Goal: Information Seeking & Learning: Learn about a topic

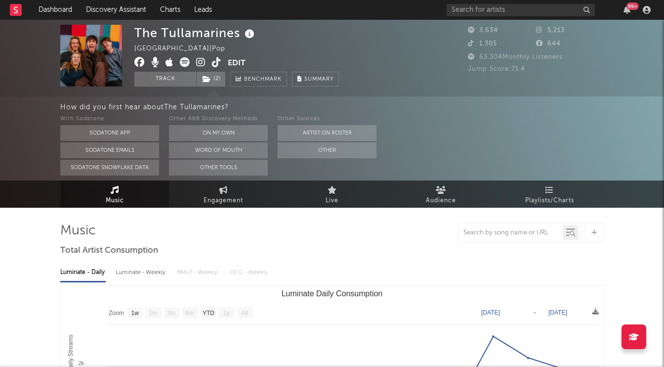
select select "1w"
click at [57, 12] on link "Dashboard" at bounding box center [55, 10] width 47 height 20
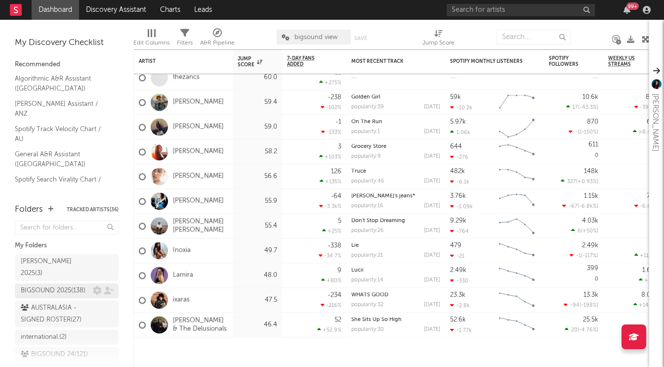
click at [73, 285] on div "BIGSOUND 2025 ( 138 )" at bounding box center [53, 291] width 65 height 12
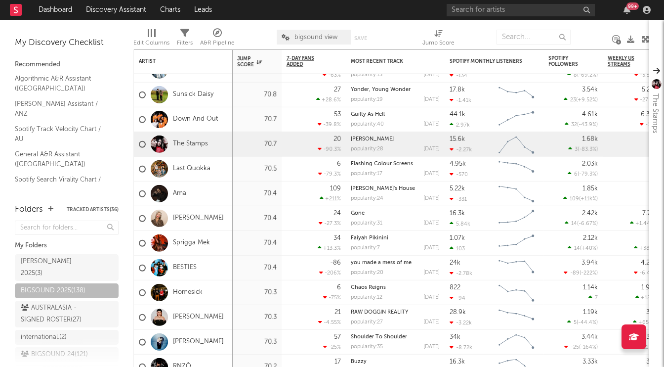
click at [123, 23] on div "My Discovery Checklist Recommended Algorithmic A&R Assistant (Australia) Nielse…" at bounding box center [66, 106] width 133 height 173
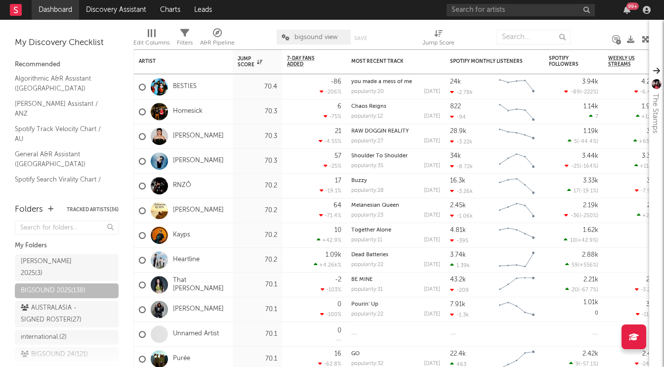
click at [52, 11] on link "Dashboard" at bounding box center [55, 10] width 47 height 20
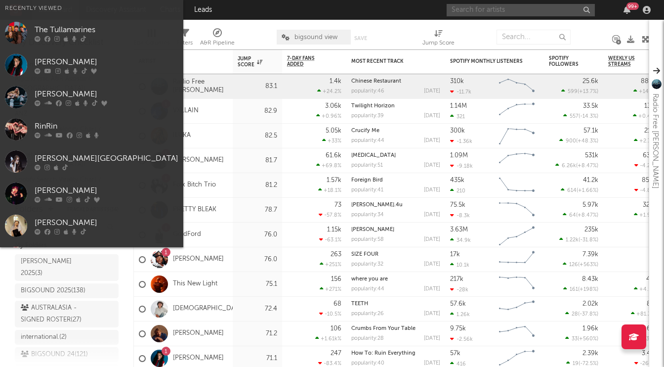
click at [460, 8] on input "text" at bounding box center [521, 10] width 148 height 12
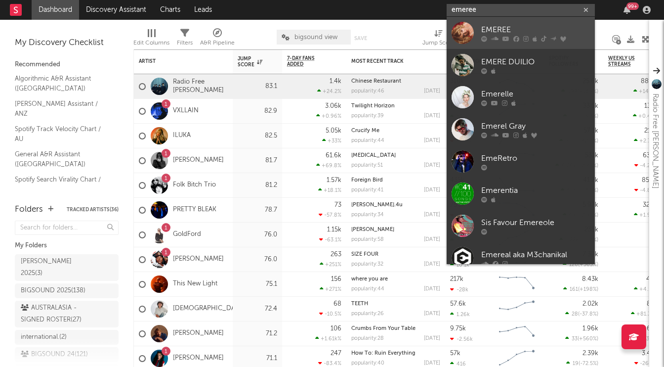
type input "emeree"
click at [490, 24] on div "EMEREE" at bounding box center [535, 30] width 109 height 12
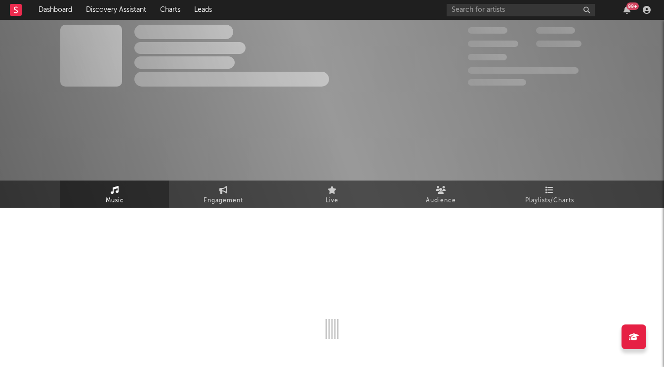
select select "6m"
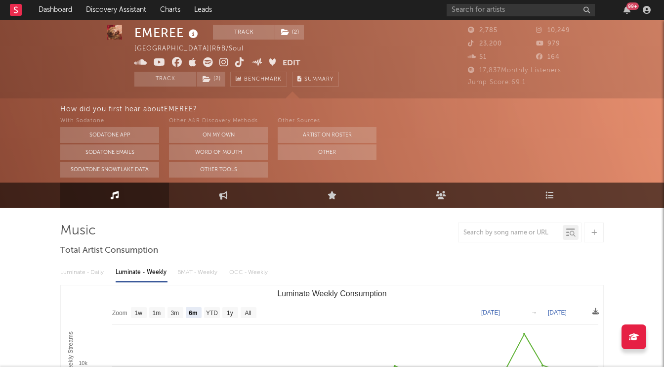
scroll to position [12, 0]
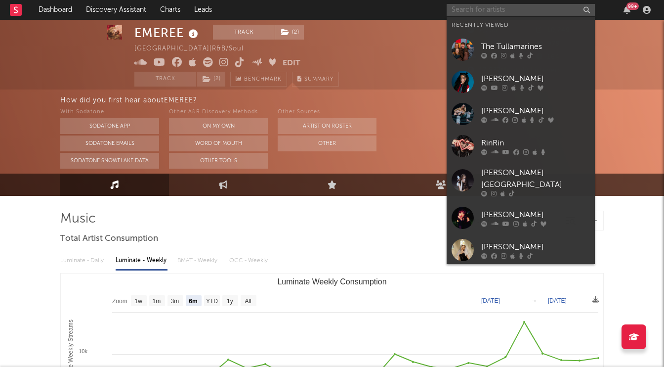
click at [472, 7] on input "text" at bounding box center [521, 10] width 148 height 12
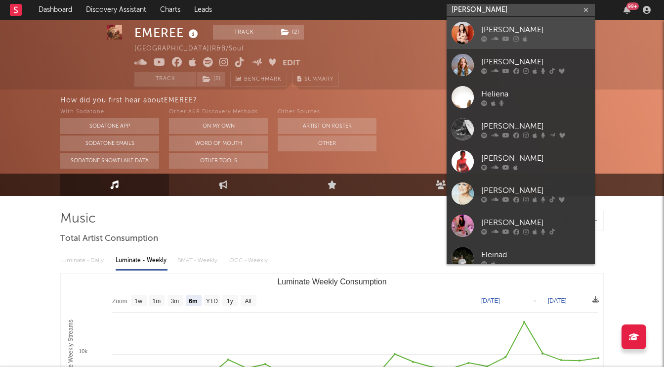
type input "heleina zara"
click at [526, 24] on div "Heleina Zara" at bounding box center [535, 30] width 109 height 12
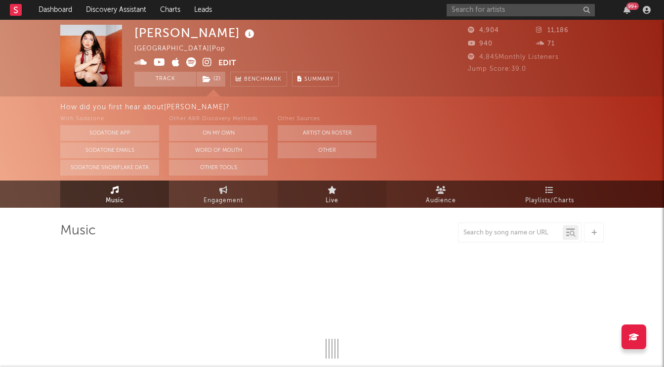
select select "6m"
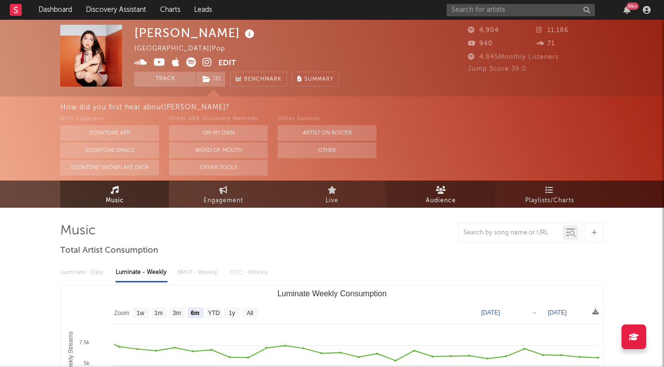
click at [436, 197] on span "Audience" at bounding box center [441, 201] width 30 height 12
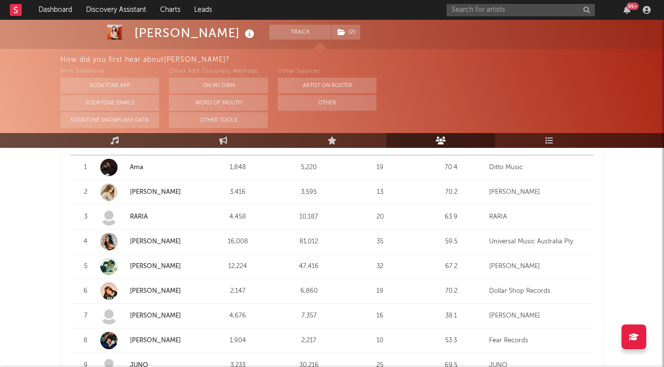
scroll to position [410, 0]
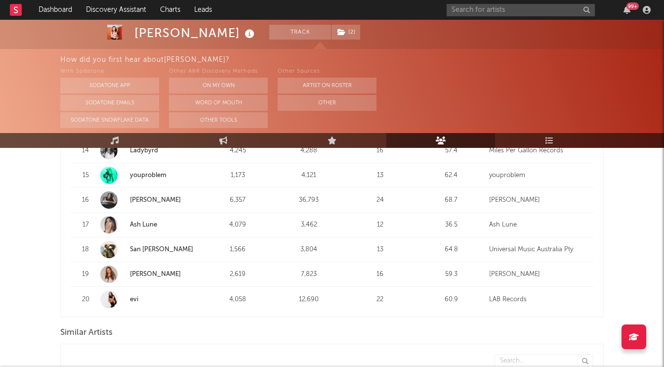
scroll to position [750, 0]
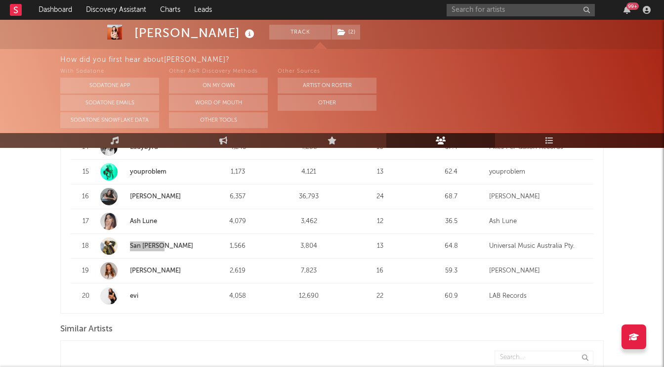
drag, startPoint x: 141, startPoint y: 245, endPoint x: 549, endPoint y: 0, distance: 476.1
click at [0, 0] on div "Dashboard Discovery Assistant Charts Leads 99 + Notifications Settings Mark all…" at bounding box center [332, 124] width 664 height 1711
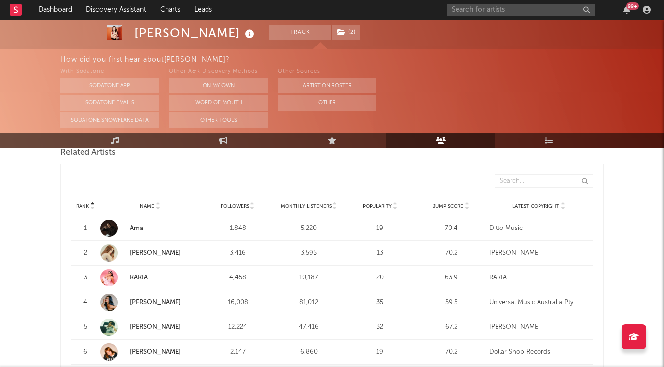
scroll to position [0, 0]
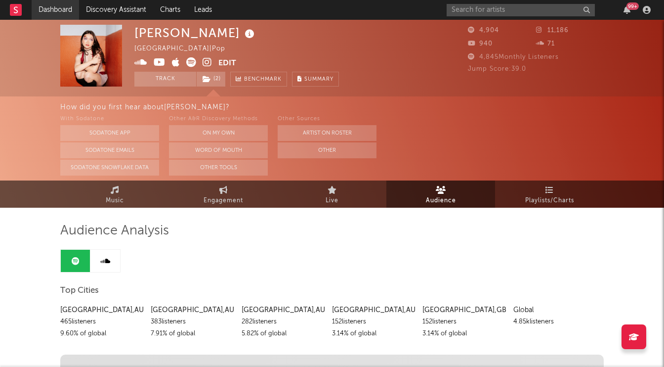
click at [53, 5] on link "Dashboard" at bounding box center [55, 10] width 47 height 20
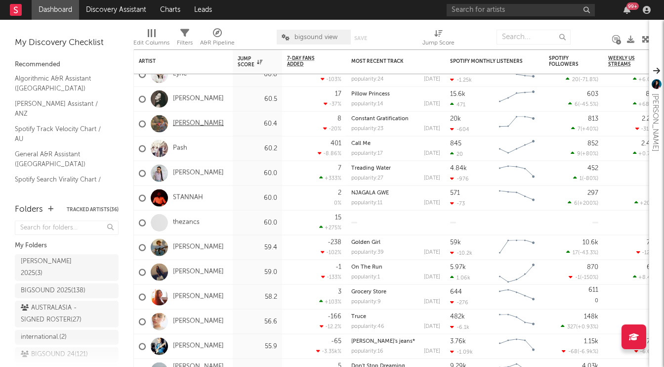
click at [180, 123] on link "Kook Joey" at bounding box center [198, 124] width 51 height 8
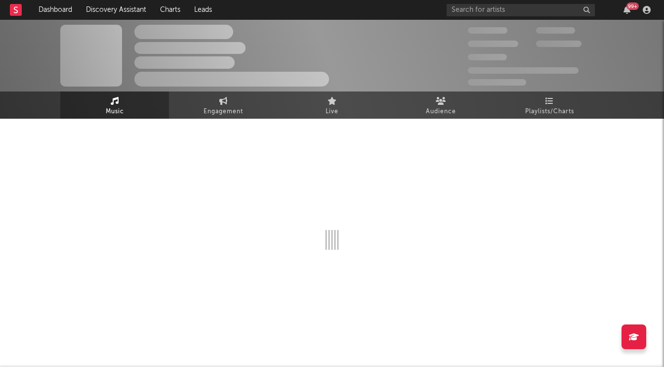
select select "6m"
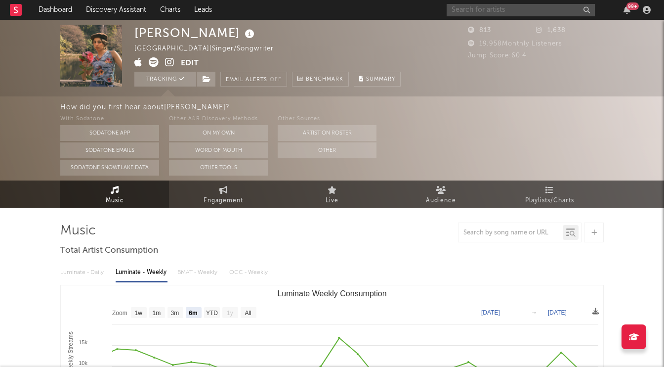
click at [458, 12] on input "text" at bounding box center [521, 10] width 148 height 12
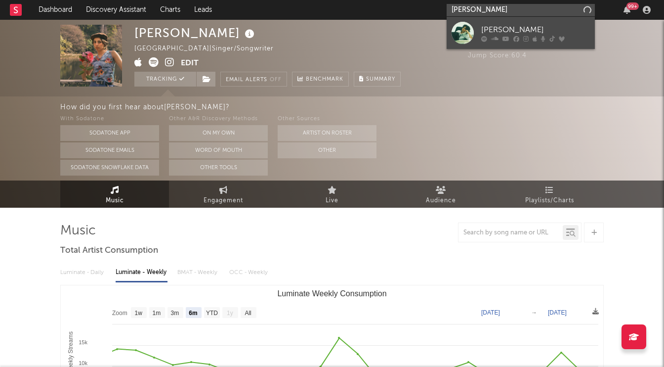
type input "carla wehbe"
click at [508, 27] on div "Carla Wehbe" at bounding box center [535, 30] width 109 height 12
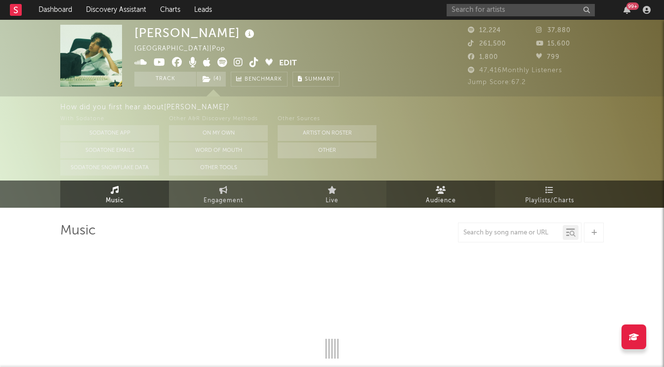
click at [444, 191] on icon at bounding box center [441, 190] width 10 height 8
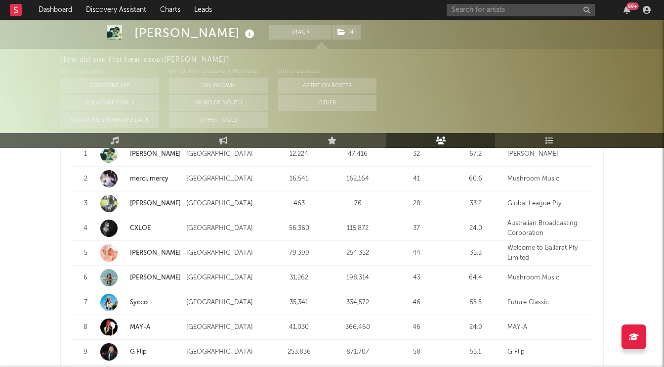
scroll to position [1009, 0]
drag, startPoint x: 141, startPoint y: 252, endPoint x: 305, endPoint y: 70, distance: 244.9
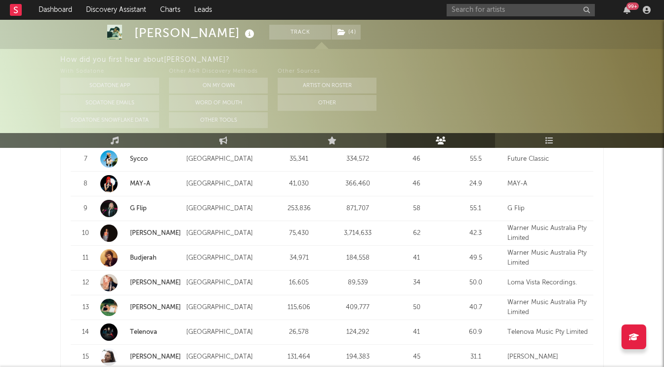
scroll to position [1158, 0]
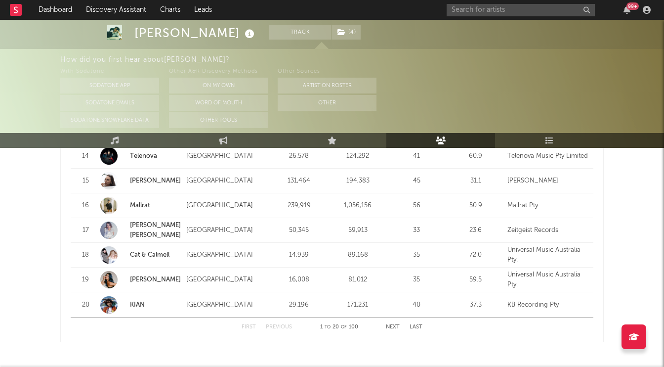
scroll to position [1330, 0]
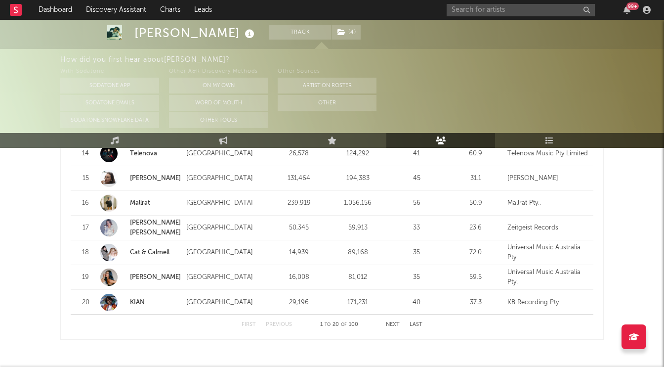
click at [388, 322] on button "Next" at bounding box center [393, 324] width 14 height 5
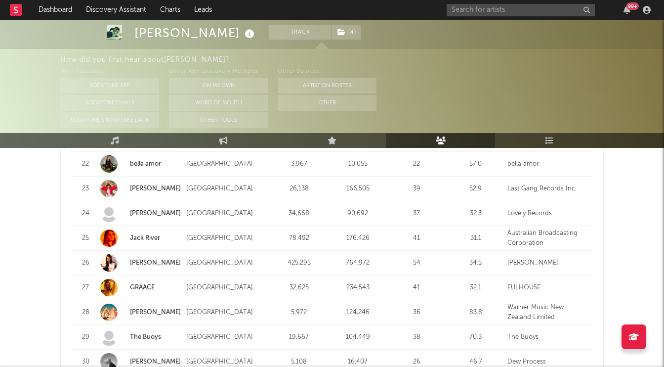
scroll to position [1024, 0]
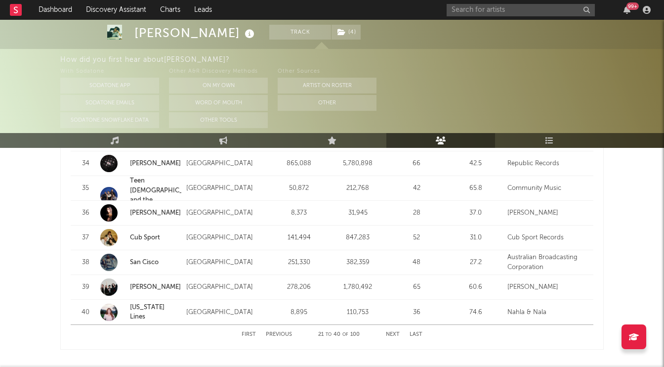
scroll to position [1322, 0]
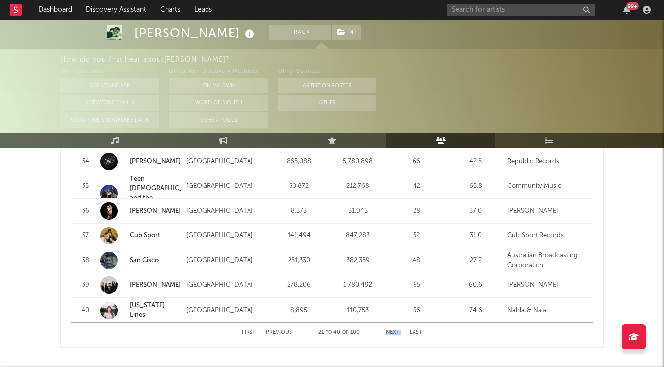
drag, startPoint x: 413, startPoint y: 327, endPoint x: 381, endPoint y: 327, distance: 32.6
click at [381, 327] on div "First Previous 21 to 40 of 100 Next Last" at bounding box center [332, 332] width 181 height 19
click at [389, 330] on button "Next" at bounding box center [393, 331] width 14 height 5
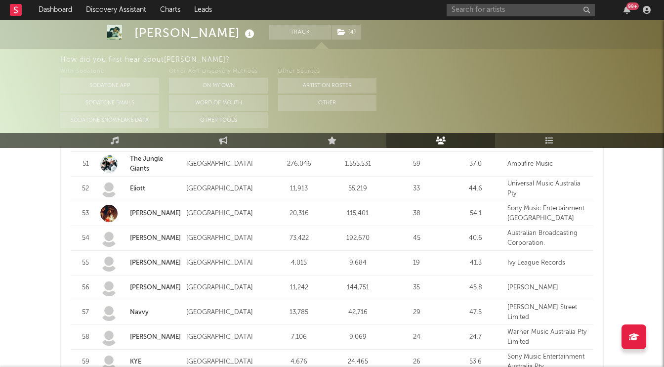
scroll to position [1246, 0]
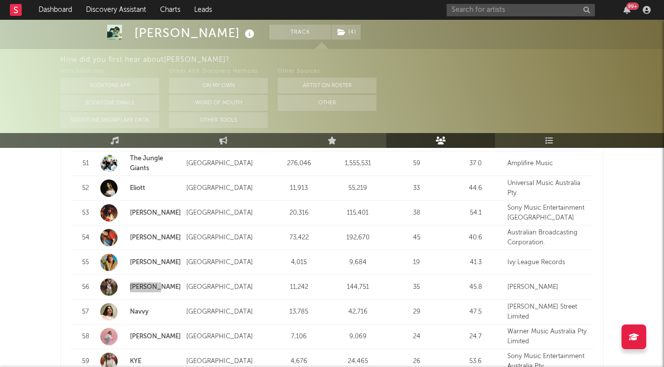
drag, startPoint x: 153, startPoint y: 284, endPoint x: 430, endPoint y: 3, distance: 394.0
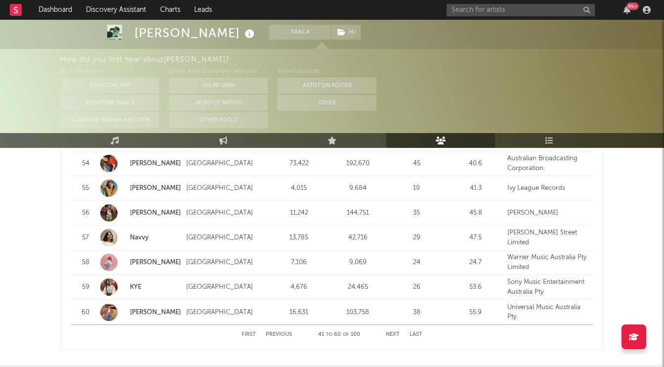
scroll to position [1323, 0]
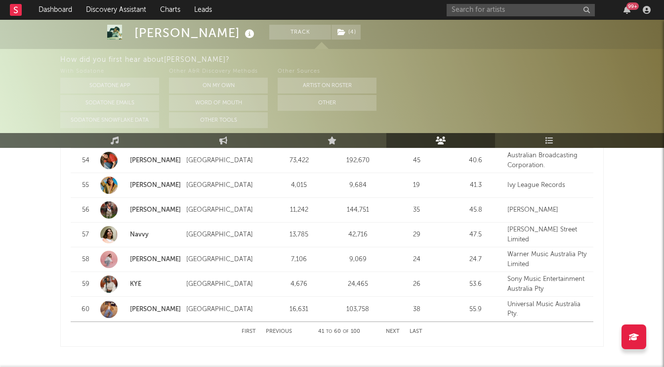
click at [402, 329] on div "First Previous 41 to 60 of 100 Next Last" at bounding box center [332, 331] width 181 height 19
click at [394, 329] on button "Next" at bounding box center [393, 330] width 14 height 5
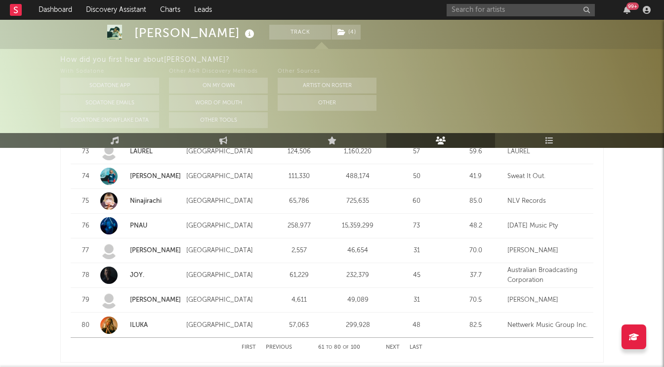
scroll to position [1308, 0]
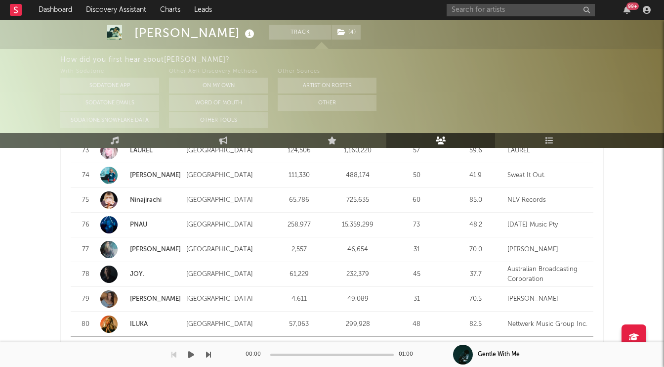
click at [390, 344] on div "00:00 01:00" at bounding box center [331, 354] width 173 height 25
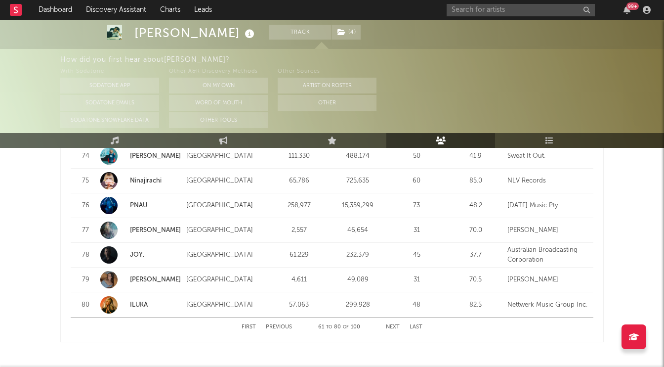
scroll to position [1330, 0]
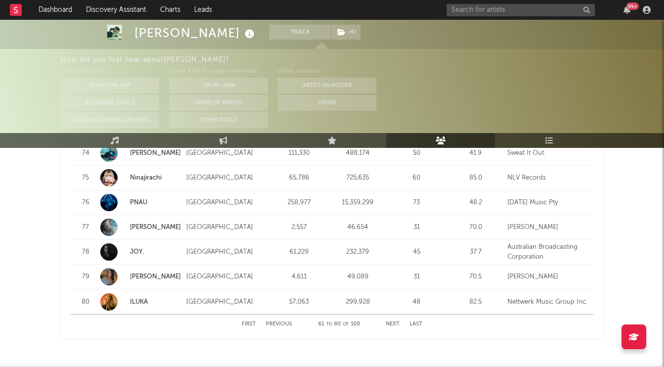
click at [394, 322] on button "Next" at bounding box center [393, 323] width 14 height 5
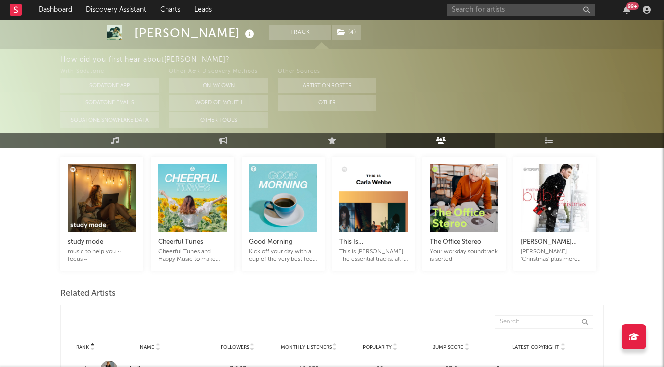
scroll to position [192, 0]
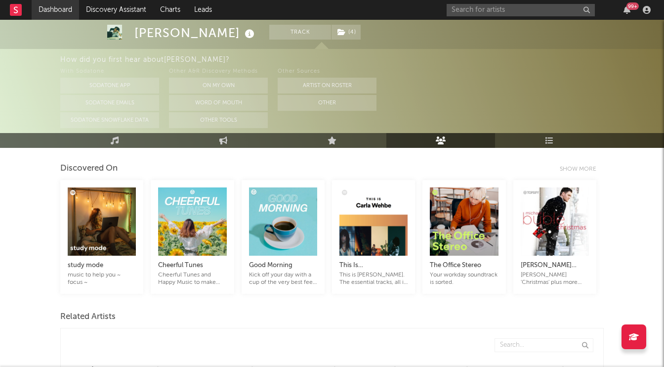
click at [44, 6] on link "Dashboard" at bounding box center [55, 10] width 47 height 20
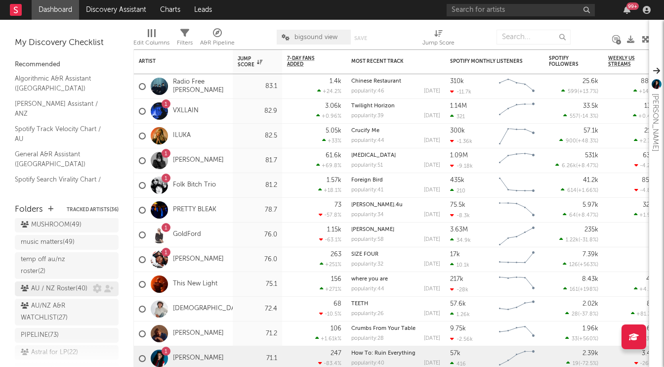
scroll to position [227, 0]
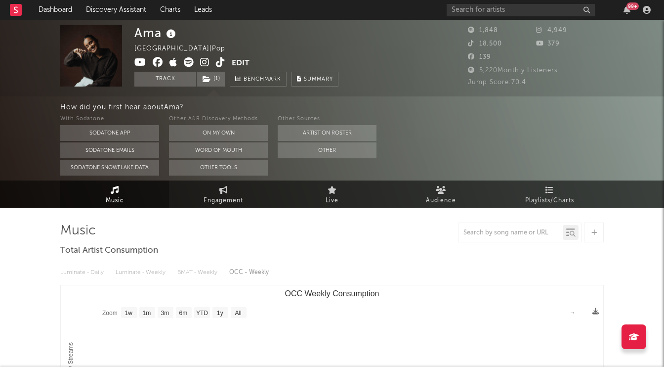
select select "1w"
click at [203, 64] on icon at bounding box center [204, 62] width 9 height 10
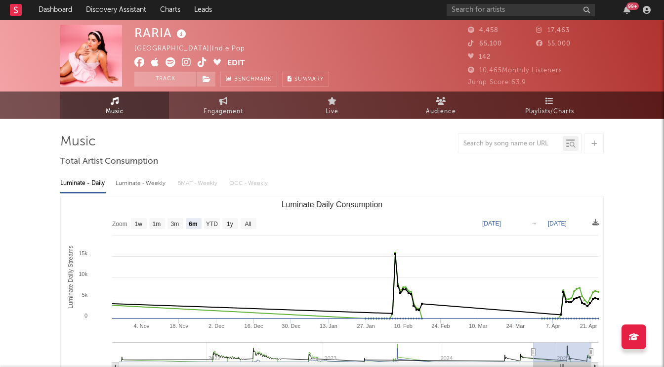
select select "6m"
click at [187, 61] on icon at bounding box center [186, 62] width 9 height 10
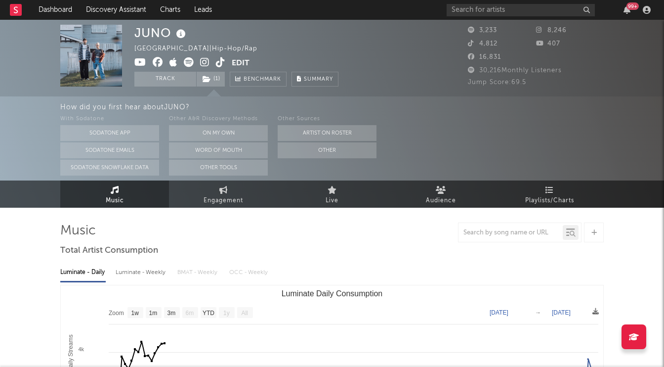
select select "1w"
click at [205, 65] on icon at bounding box center [204, 62] width 9 height 10
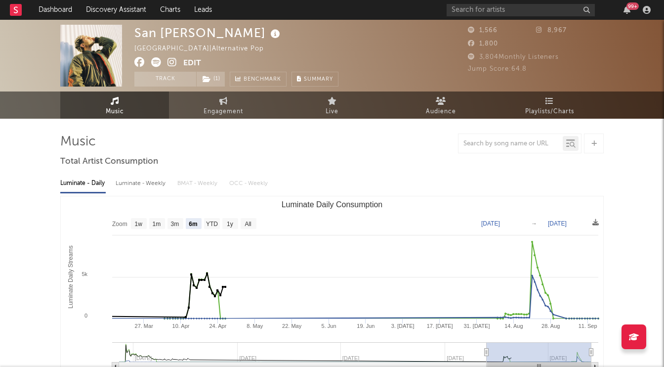
select select "6m"
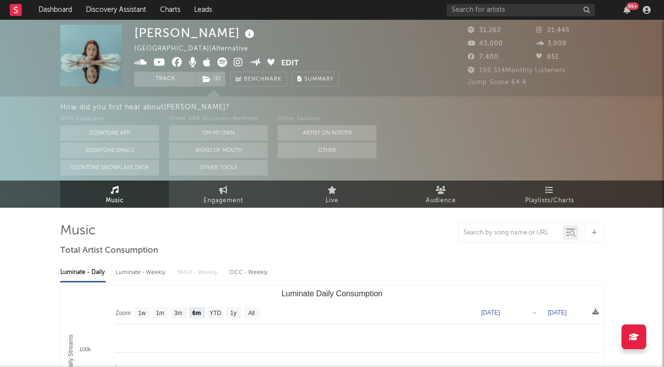
select select "6m"
click at [238, 64] on icon at bounding box center [238, 62] width 9 height 10
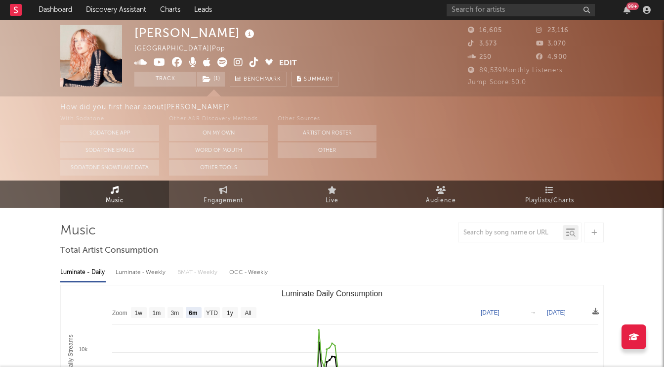
select select "6m"
click at [237, 63] on icon at bounding box center [238, 62] width 9 height 10
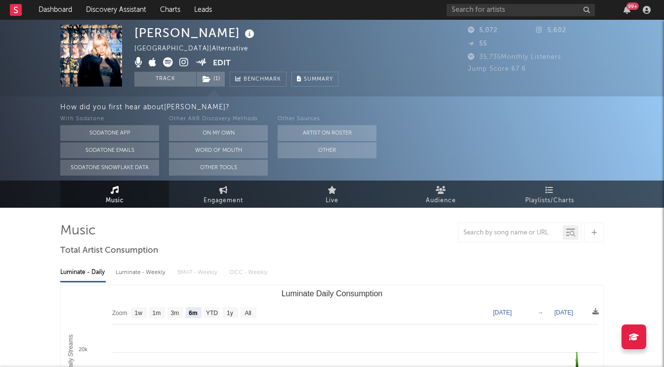
select select "6m"
click at [185, 61] on icon at bounding box center [183, 62] width 9 height 10
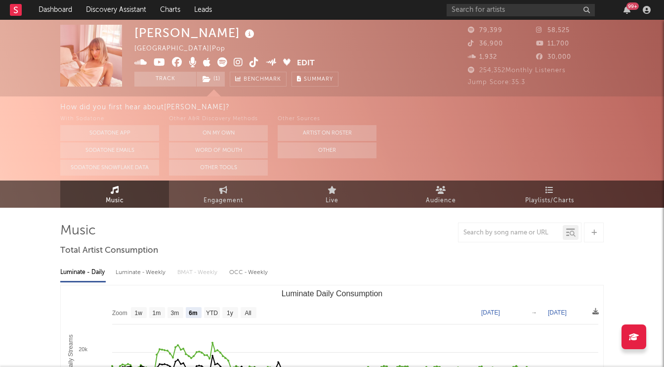
select select "6m"
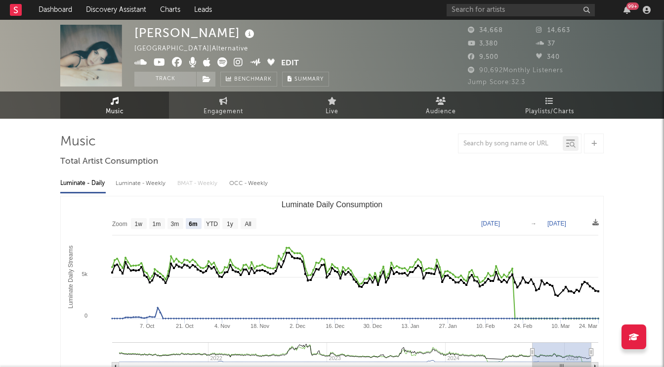
select select "6m"
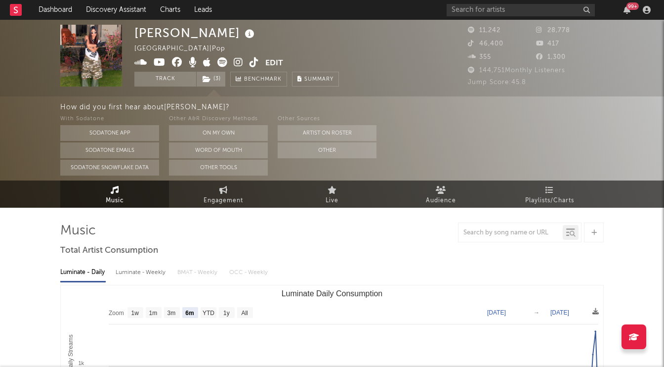
select select "6m"
click at [241, 63] on icon at bounding box center [238, 62] width 9 height 10
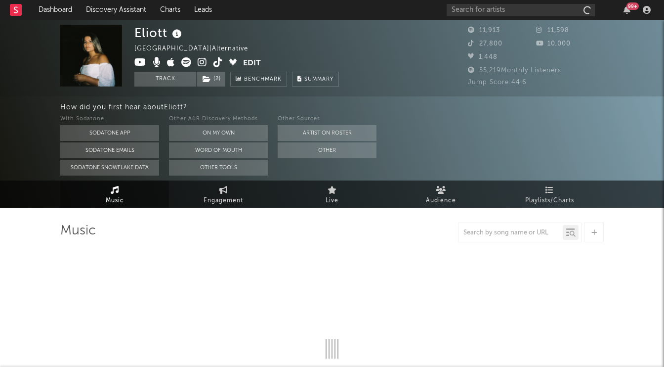
select select "6m"
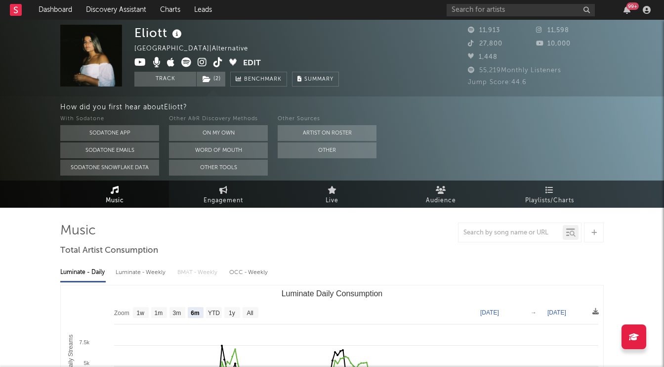
click at [204, 65] on icon at bounding box center [202, 62] width 9 height 10
